Goal: Task Accomplishment & Management: Use online tool/utility

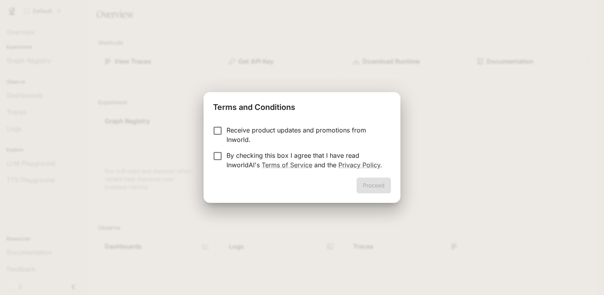
click at [272, 127] on p "Receive product updates and promotions from Inworld." at bounding box center [306, 134] width 158 height 19
click at [238, 156] on p "By checking this box I agree that I have read InworldAI's Terms of Service and …" at bounding box center [306, 160] width 158 height 19
click at [381, 192] on button "Proceed" at bounding box center [374, 185] width 34 height 16
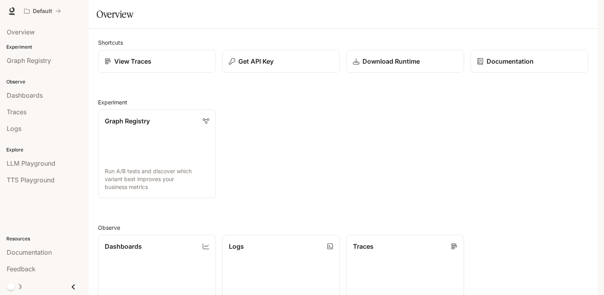
drag, startPoint x: 604, startPoint y: 73, endPoint x: 603, endPoint y: 126, distance: 52.6
click at [603, 126] on div "Skip to main content Default Documentation Documentation Portal Overview Experi…" at bounding box center [302, 147] width 604 height 295
drag, startPoint x: 602, startPoint y: 105, endPoint x: 602, endPoint y: 119, distance: 13.5
click at [602, 119] on div "Skip to main content Default Documentation Documentation Portal Overview Experi…" at bounding box center [302, 147] width 604 height 295
drag, startPoint x: 605, startPoint y: 88, endPoint x: 602, endPoint y: 109, distance: 21.5
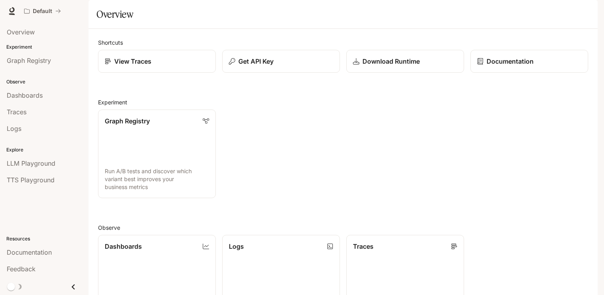
click at [602, 109] on div "Skip to main content Default Documentation Documentation Portal Overview Experi…" at bounding box center [302, 147] width 604 height 295
click at [48, 94] on div "Dashboards" at bounding box center [44, 95] width 75 height 9
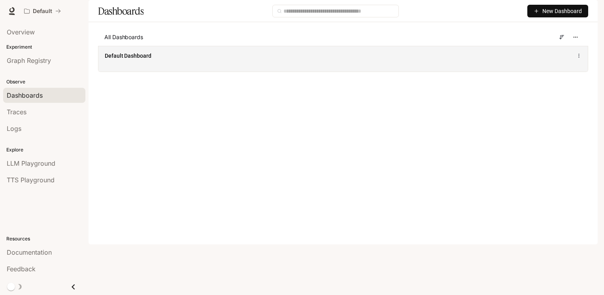
click at [135, 60] on span "Default Dashboard" at bounding box center [128, 56] width 47 height 8
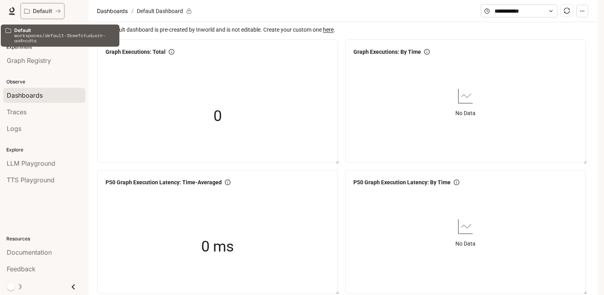
click at [45, 12] on p "Default" at bounding box center [42, 11] width 19 height 7
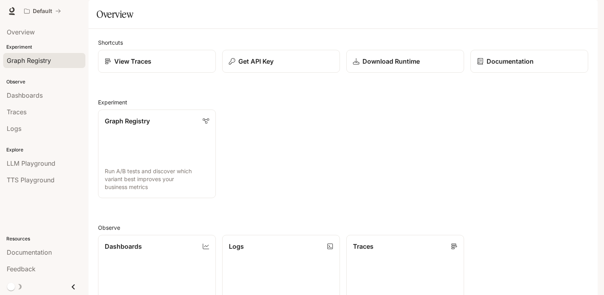
click at [38, 56] on span "Graph Registry" at bounding box center [29, 60] width 44 height 9
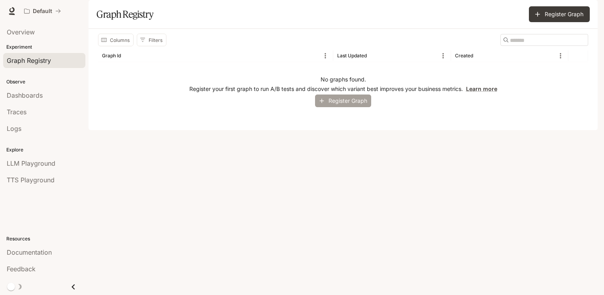
click at [349, 108] on button "Register Graph" at bounding box center [343, 100] width 56 height 13
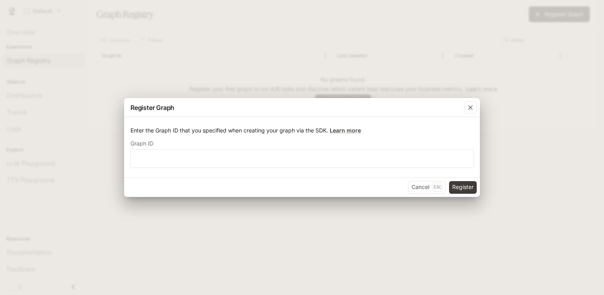
click at [306, 145] on label "Graph ID" at bounding box center [301, 145] width 343 height 8
click at [302, 149] on div "​" at bounding box center [301, 158] width 343 height 19
click at [469, 107] on icon "button" at bounding box center [470, 108] width 5 height 5
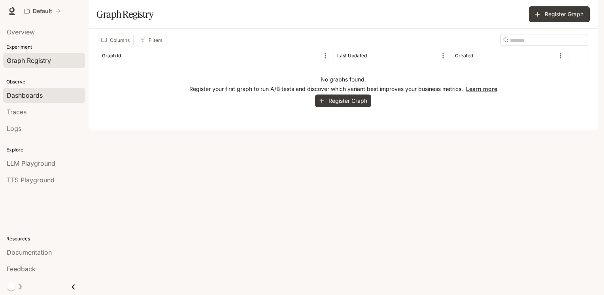
click at [43, 97] on div "Dashboards" at bounding box center [44, 95] width 75 height 9
